Goal: Task Accomplishment & Management: Manage account settings

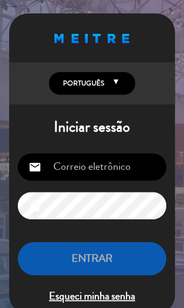
type input "[PERSON_NAME][EMAIL_ADDRESS][DOMAIN_NAME]"
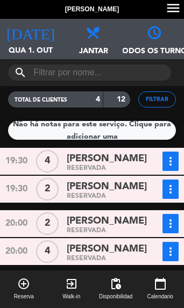
click at [37, 40] on div "[DATE] Qua 1. out [DATE]" at bounding box center [30, 39] width 61 height 40
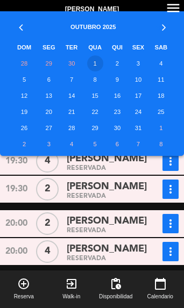
click at [166, 115] on td "25" at bounding box center [161, 112] width 24 height 16
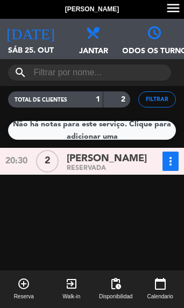
click at [129, 165] on span "[PERSON_NAME]" at bounding box center [107, 159] width 80 height 16
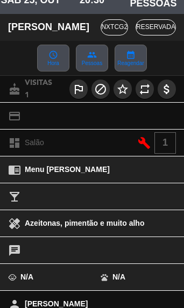
scroll to position [37, 0]
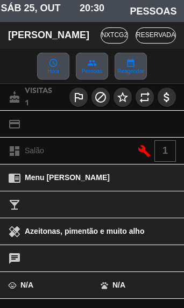
click at [136, 68] on icon "calendar_month" at bounding box center [131, 63] width 10 height 10
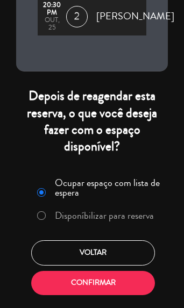
scroll to position [90, 0]
click at [136, 254] on button "Voltar" at bounding box center [93, 253] width 124 height 25
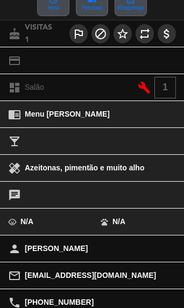
scroll to position [98, 0]
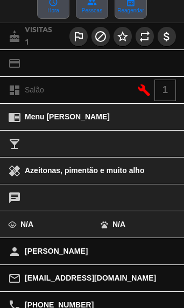
click at [139, 11] on span "Reagendar" at bounding box center [130, 10] width 26 height 5
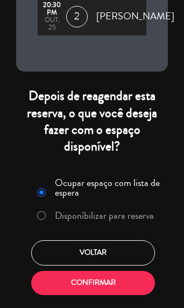
scroll to position [90, 0]
click at [143, 219] on label "Disponíbilizar para reserva" at bounding box center [104, 216] width 99 height 10
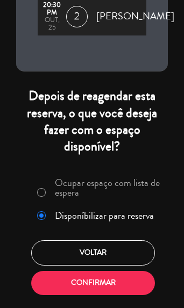
click at [45, 283] on button "Confirmar" at bounding box center [93, 283] width 124 height 24
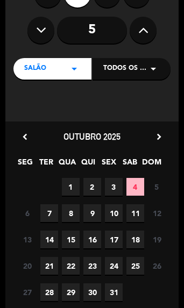
scroll to position [108, 0]
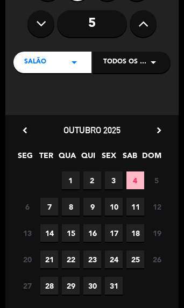
click at [113, 259] on span "24" at bounding box center [114, 260] width 18 height 18
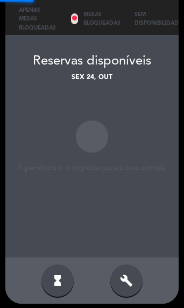
scroll to position [486, 0]
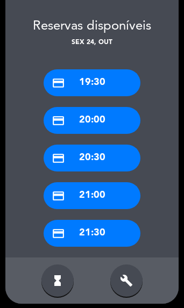
click at [121, 156] on div "credit_card 20:30" at bounding box center [92, 158] width 97 height 27
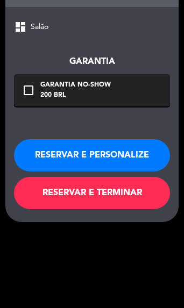
scroll to position [378, 0]
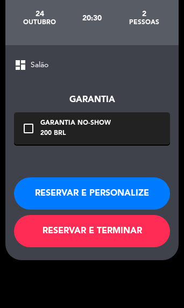
click at [149, 235] on button "RESERVAR E TERMINAR" at bounding box center [92, 231] width 156 height 32
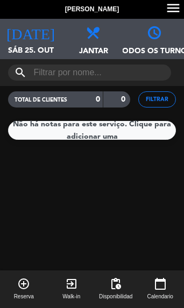
click at [54, 46] on span "Sáb 25. out" at bounding box center [30, 55] width 61 height 20
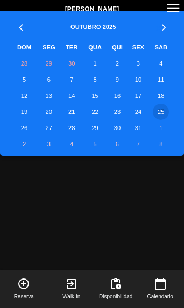
click at [141, 112] on td "24" at bounding box center [138, 112] width 22 height 16
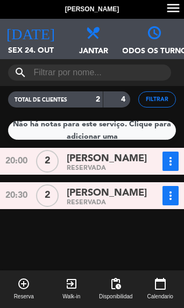
click at [137, 200] on span "[PERSON_NAME]" at bounding box center [107, 194] width 80 height 16
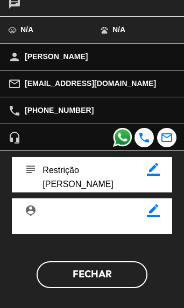
scroll to position [291, 0]
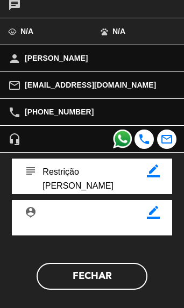
click at [121, 275] on button "Fechar" at bounding box center [92, 276] width 110 height 27
